Goal: Information Seeking & Learning: Stay updated

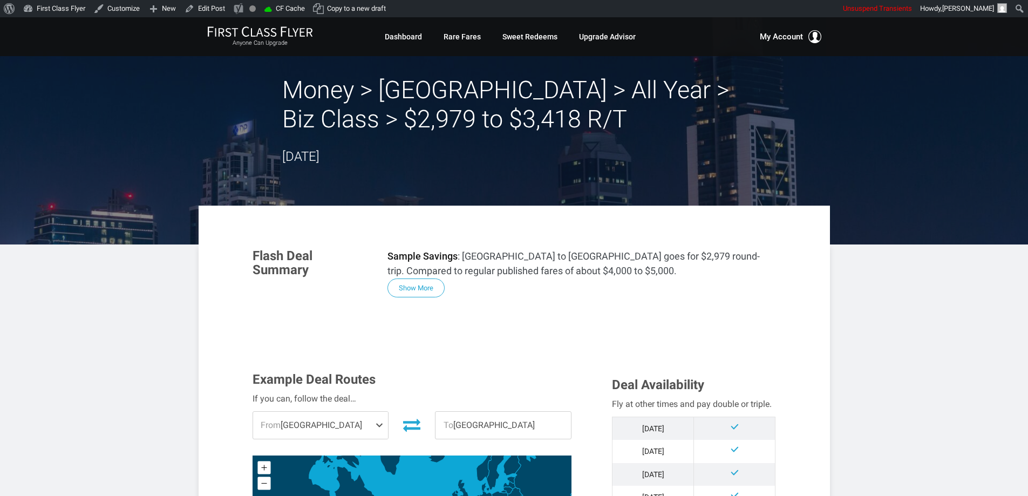
drag, startPoint x: 424, startPoint y: 292, endPoint x: 436, endPoint y: 288, distance: 12.5
click at [426, 291] on button "Show More" at bounding box center [416, 288] width 57 height 19
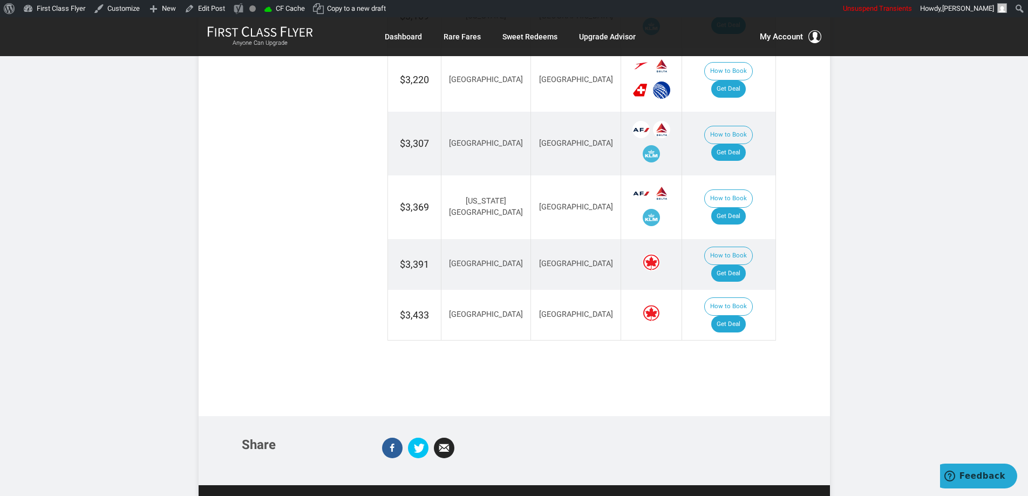
scroll to position [1503, 0]
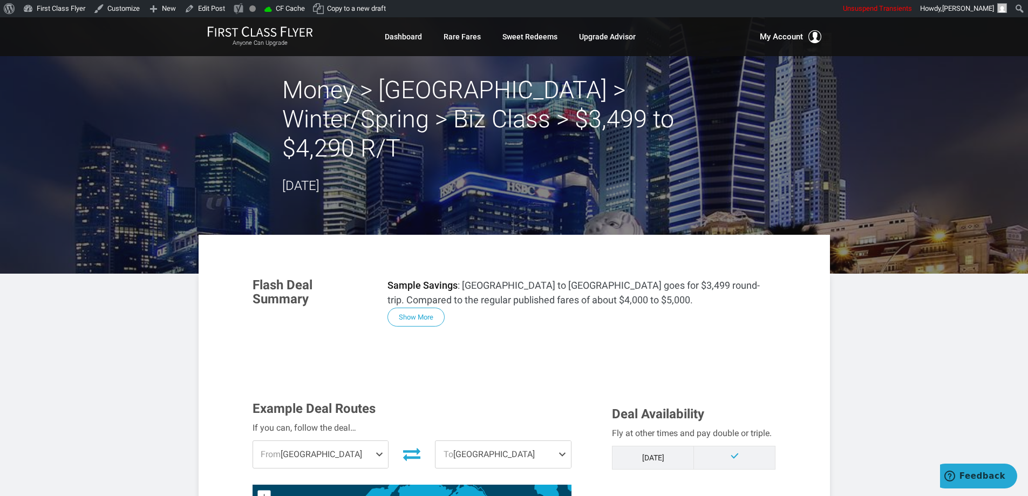
drag, startPoint x: 419, startPoint y: 288, endPoint x: 559, endPoint y: 285, distance: 140.4
click at [421, 308] on button "Show More" at bounding box center [416, 317] width 57 height 19
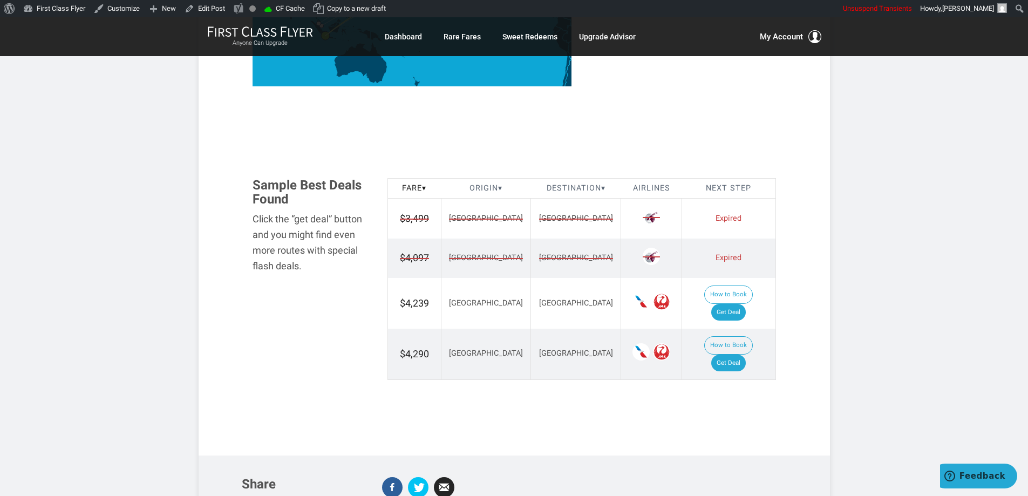
scroll to position [1338, 0]
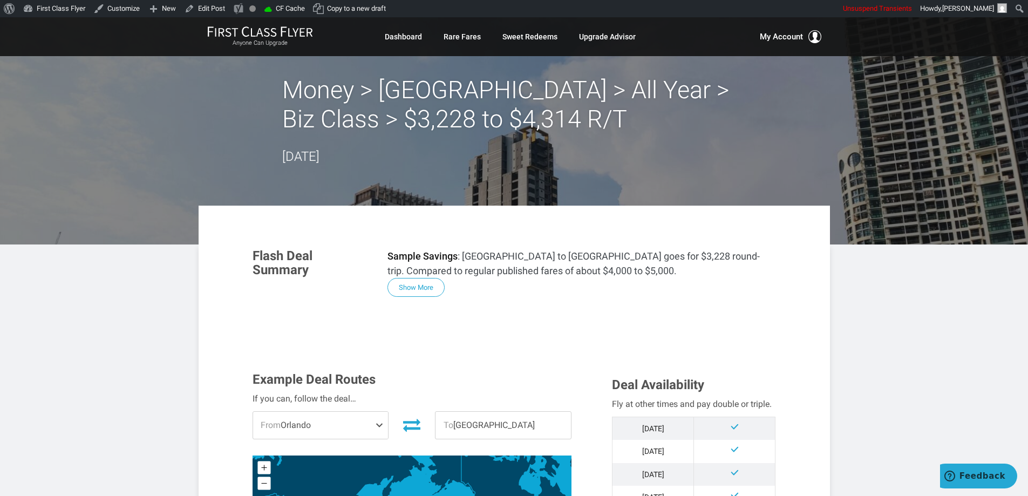
drag, startPoint x: 428, startPoint y: 299, endPoint x: 445, endPoint y: 292, distance: 17.9
click at [429, 297] on section "Flash Deal Summary Sample Savings : Las Vegas to Manila goes for $3,228 round-t…" at bounding box center [514, 273] width 545 height 70
click at [422, 290] on button "Show More" at bounding box center [416, 288] width 57 height 19
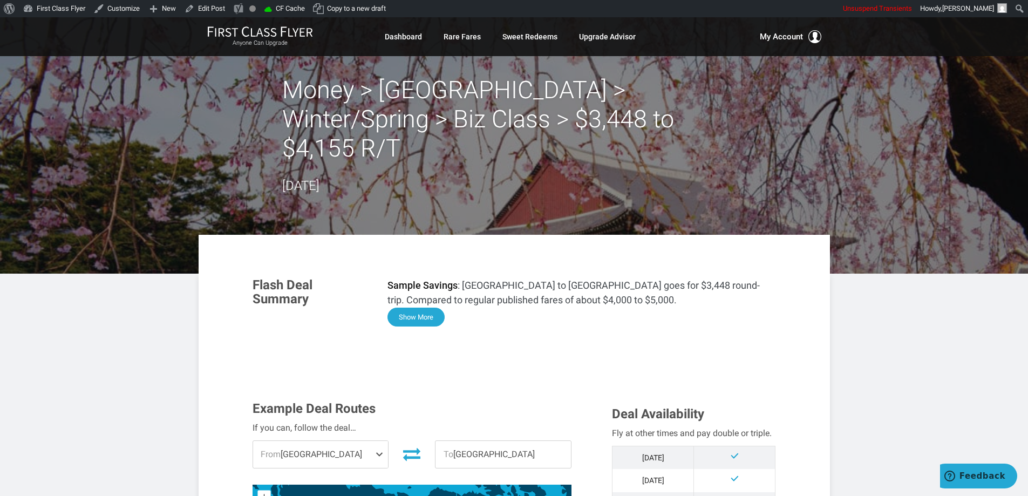
click at [415, 308] on button "Show More" at bounding box center [416, 317] width 57 height 19
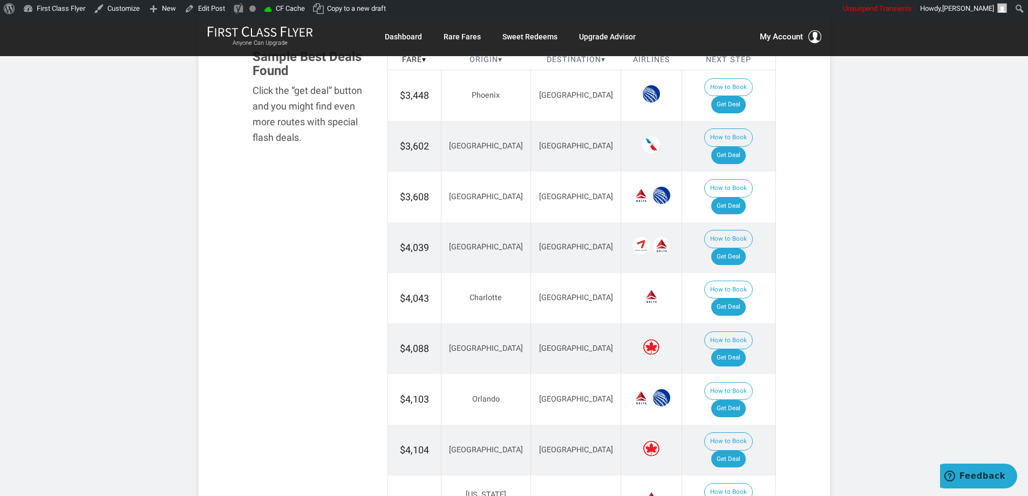
scroll to position [1423, 0]
